Goal: Find contact information: Find contact information

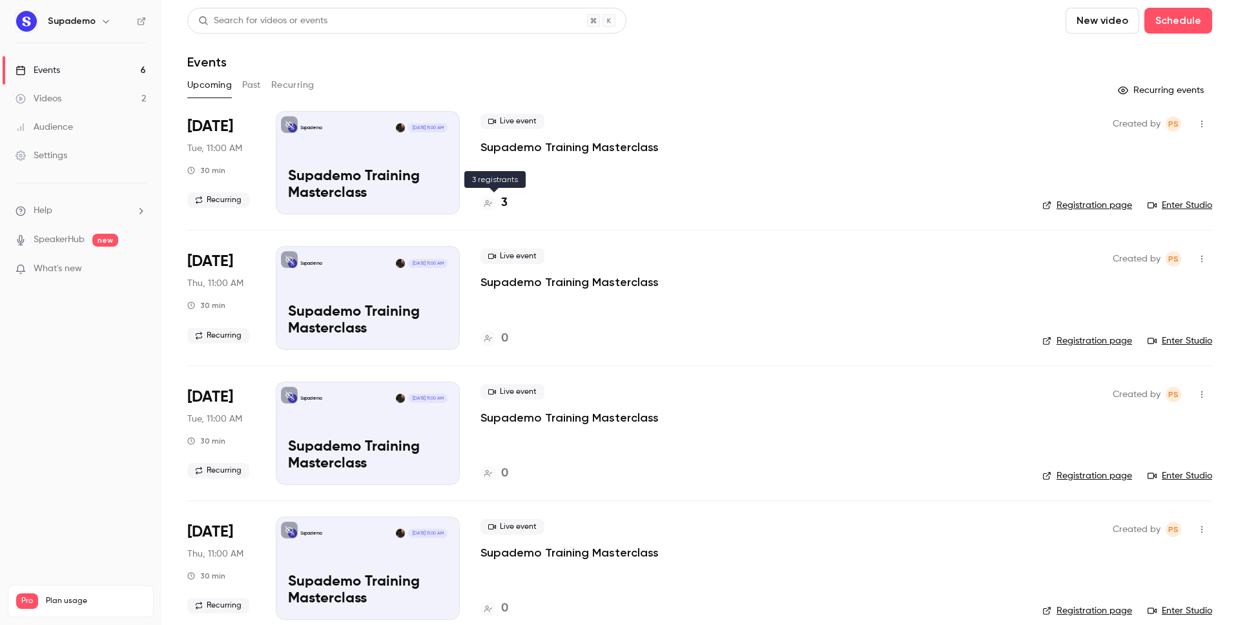
click at [505, 203] on h4 "3" at bounding box center [504, 202] width 6 height 17
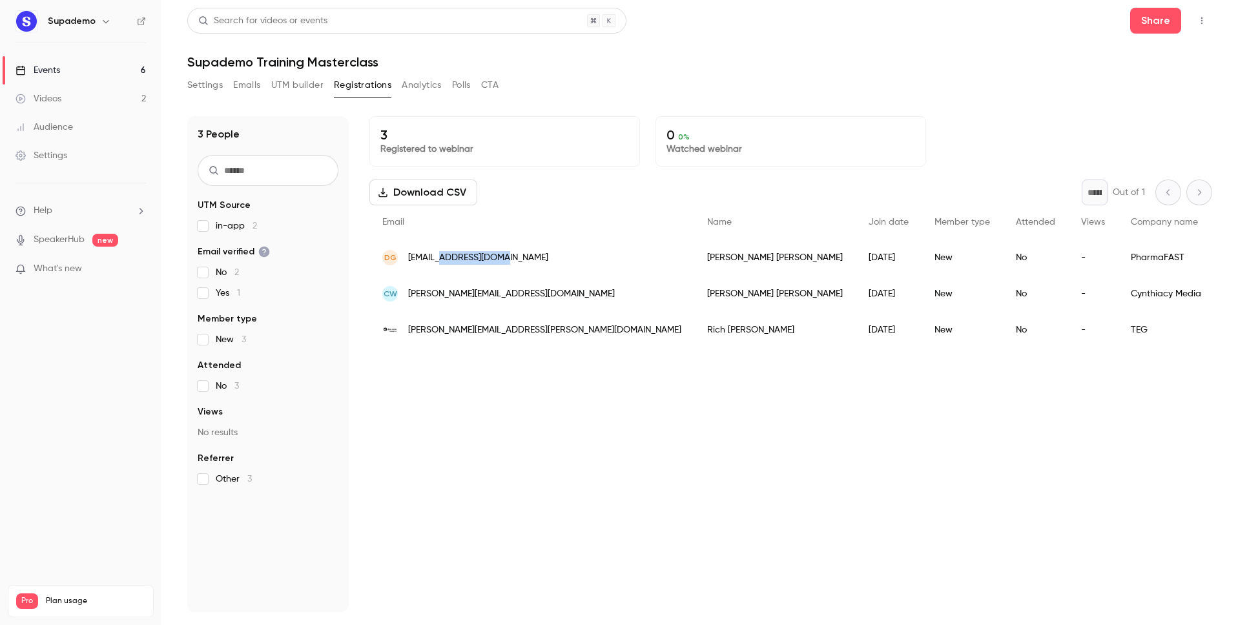
drag, startPoint x: 526, startPoint y: 261, endPoint x: 439, endPoint y: 263, distance: 87.2
click at [439, 263] on div "DG [EMAIL_ADDRESS][DOMAIN_NAME]" at bounding box center [532, 258] width 325 height 36
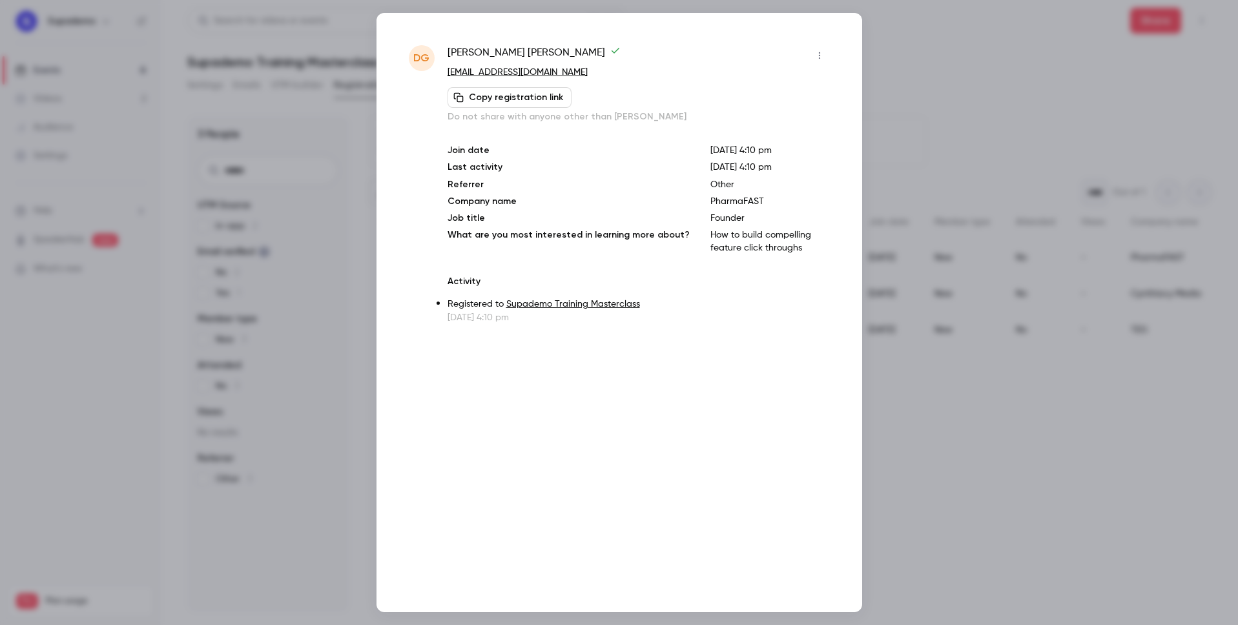
copy span "[DOMAIN_NAME]"
click at [933, 124] on div at bounding box center [619, 312] width 1238 height 625
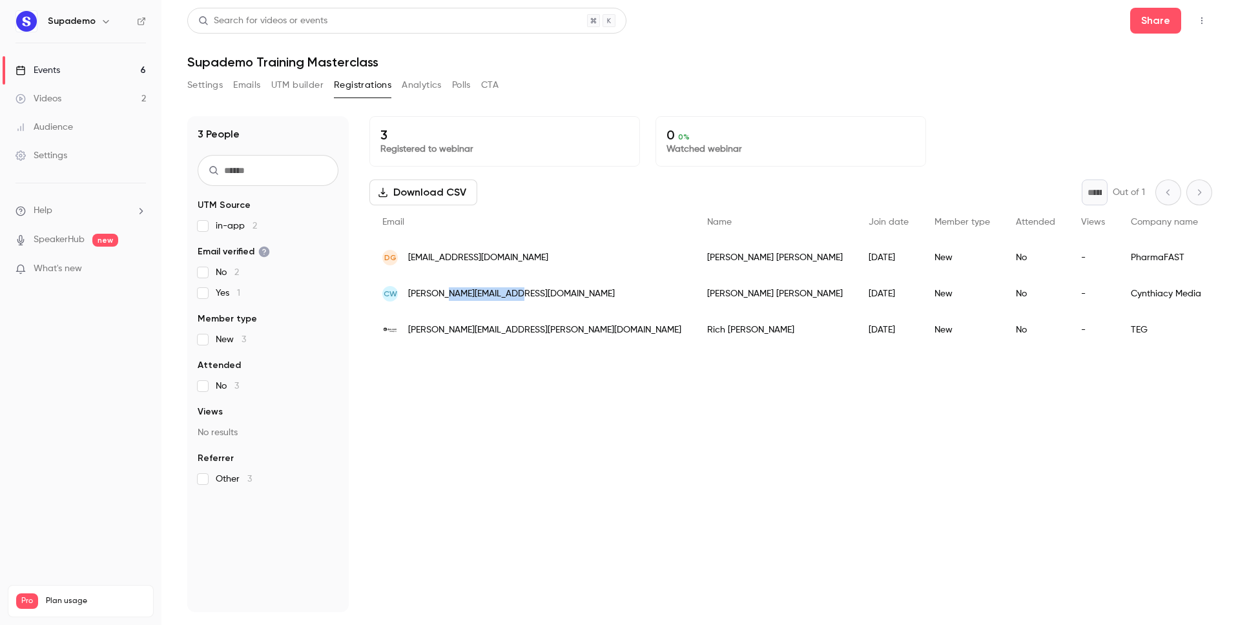
drag, startPoint x: 543, startPoint y: 295, endPoint x: 446, endPoint y: 300, distance: 97.7
click at [446, 300] on div "CW [PERSON_NAME][EMAIL_ADDRESS][DOMAIN_NAME]" at bounding box center [532, 294] width 325 height 36
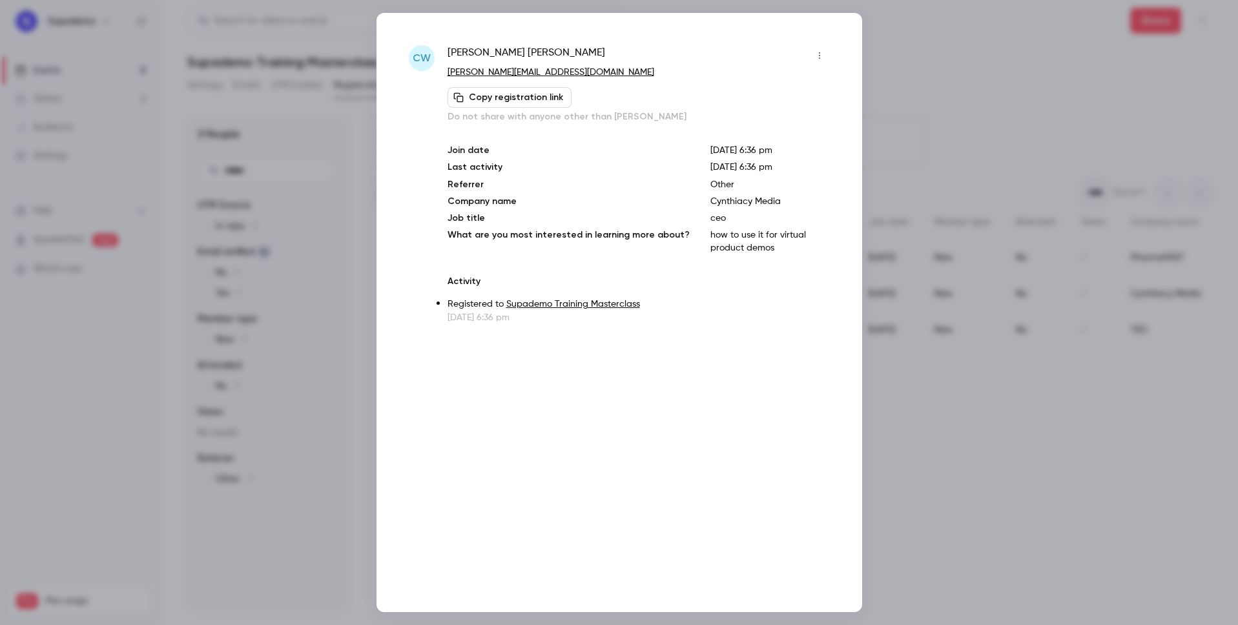
click at [904, 116] on div at bounding box center [619, 312] width 1238 height 625
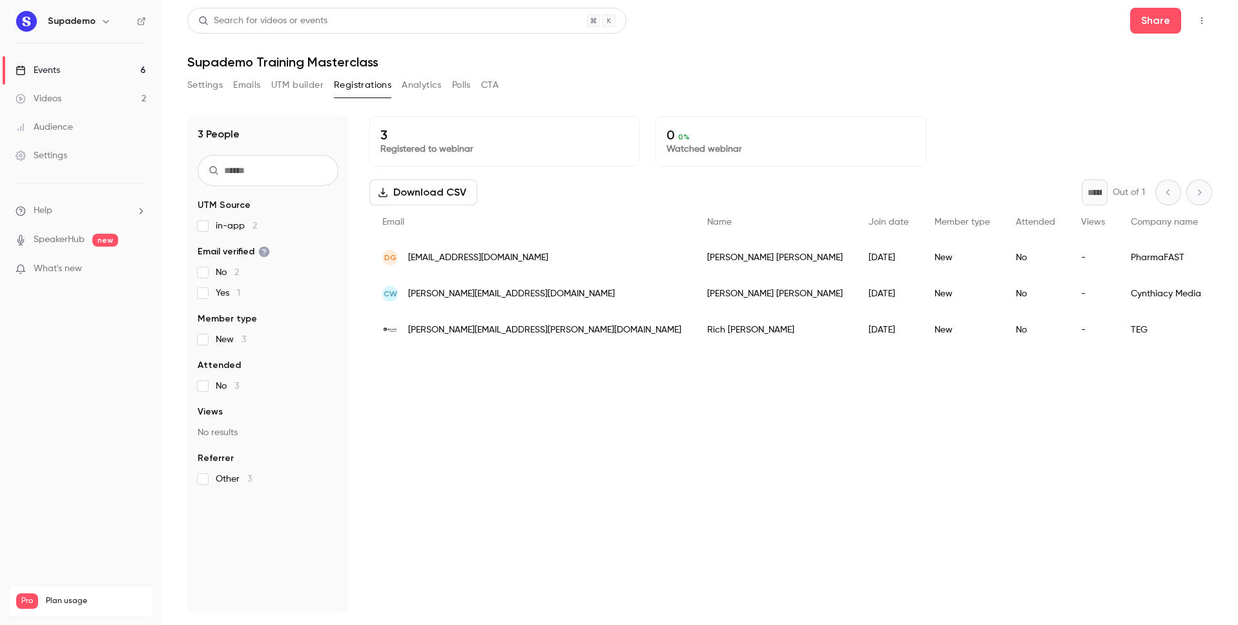
drag, startPoint x: 616, startPoint y: 334, endPoint x: 488, endPoint y: 333, distance: 127.9
click at [488, 333] on div "[PERSON_NAME][EMAIL_ADDRESS][PERSON_NAME][DOMAIN_NAME]" at bounding box center [532, 330] width 325 height 36
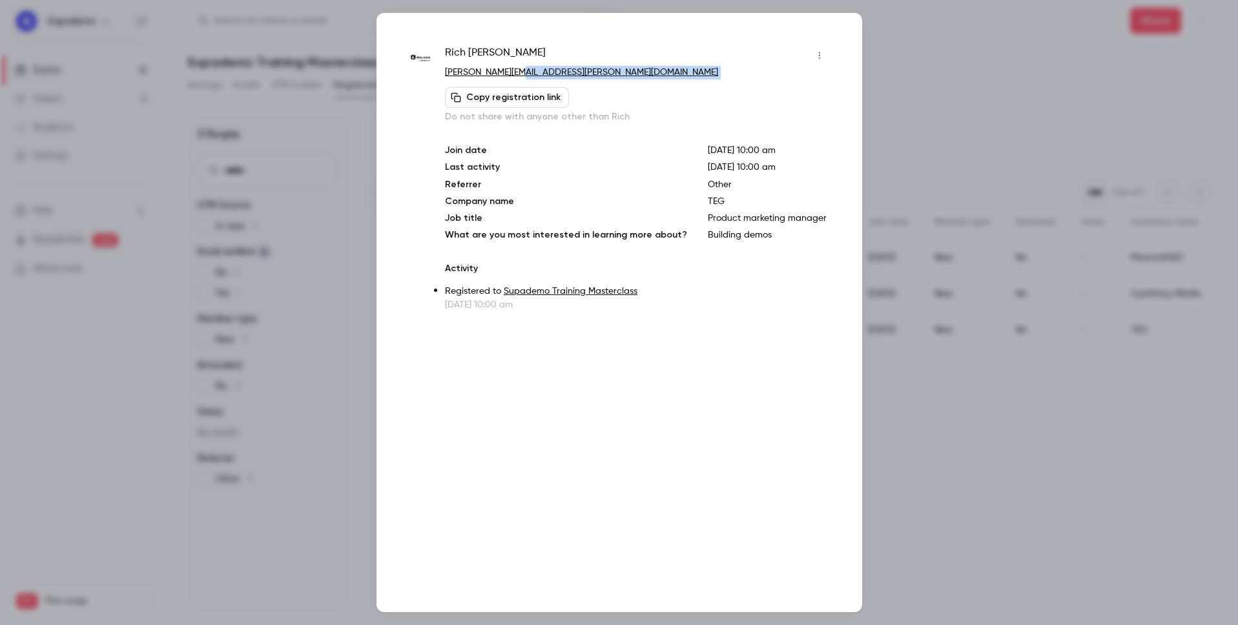
drag, startPoint x: 660, startPoint y: 81, endPoint x: 519, endPoint y: 76, distance: 140.9
click at [519, 76] on div "Rich Vaughan [EMAIL_ADDRESS][PERSON_NAME][DOMAIN_NAME] Copy registration link D…" at bounding box center [637, 84] width 384 height 78
copy div "[DOMAIN_NAME] Copy registration link"
click at [931, 156] on div at bounding box center [619, 312] width 1238 height 625
